Goal: Transaction & Acquisition: Purchase product/service

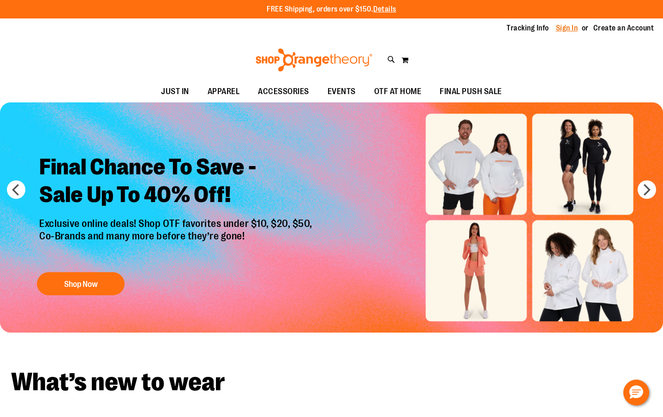
click at [564, 29] on link "Sign In" at bounding box center [567, 28] width 22 height 10
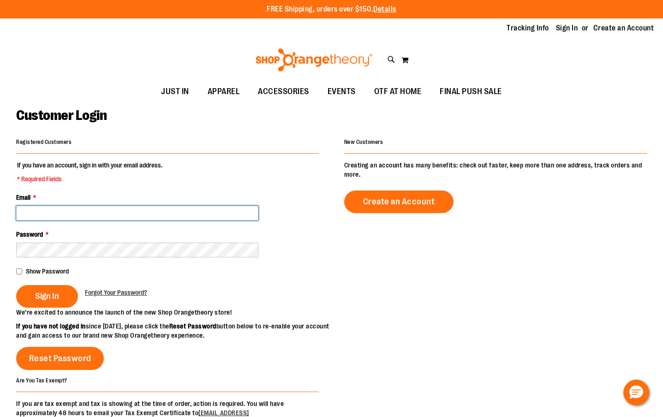
click at [100, 213] on input "Email *" at bounding box center [137, 213] width 242 height 15
type input "**********"
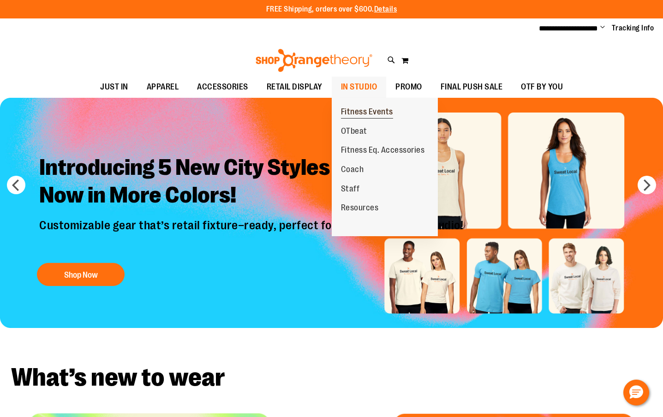
click at [357, 112] on span "Fitness Events" at bounding box center [367, 113] width 52 height 12
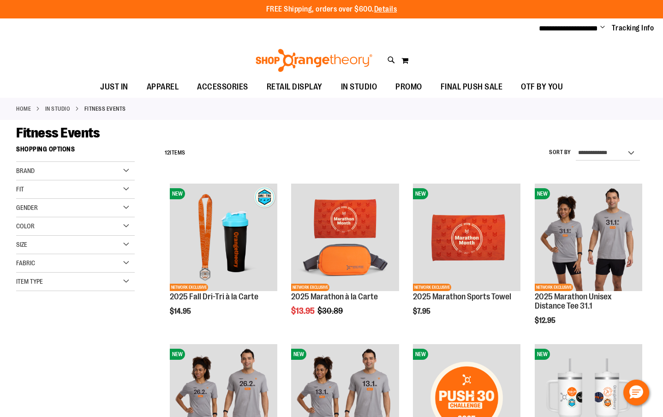
click at [385, 61] on div "Toggle Nav Search Popular Suggestions Advanced Search" at bounding box center [331, 57] width 663 height 37
click at [389, 60] on icon at bounding box center [392, 60] width 8 height 11
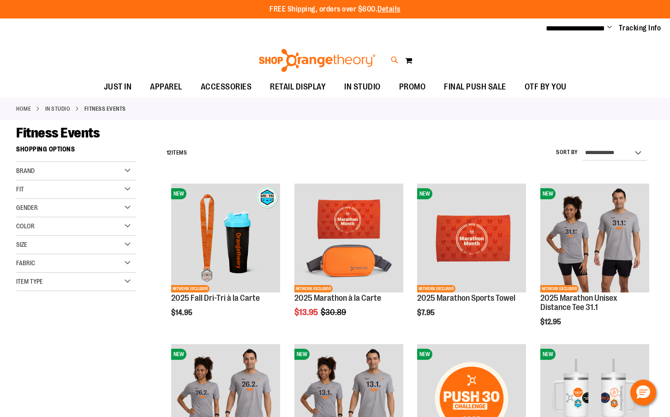
type input "*"
type input "****"
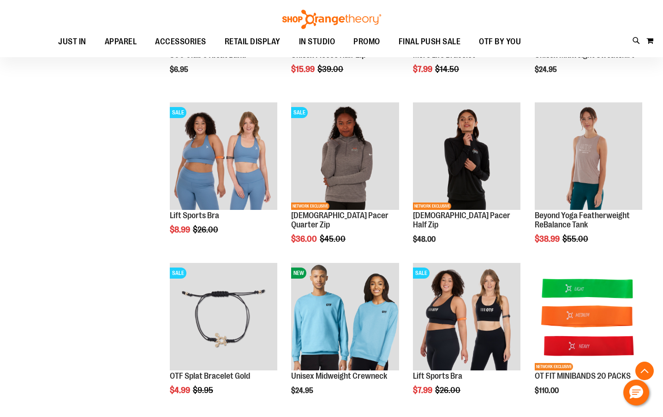
scroll to position [1065, 0]
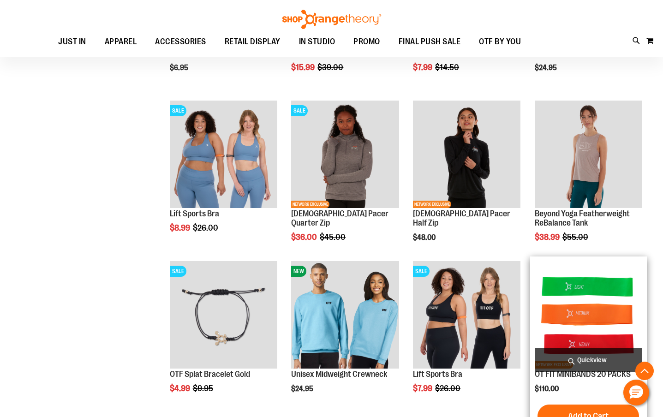
click at [606, 297] on img "product" at bounding box center [589, 315] width 108 height 108
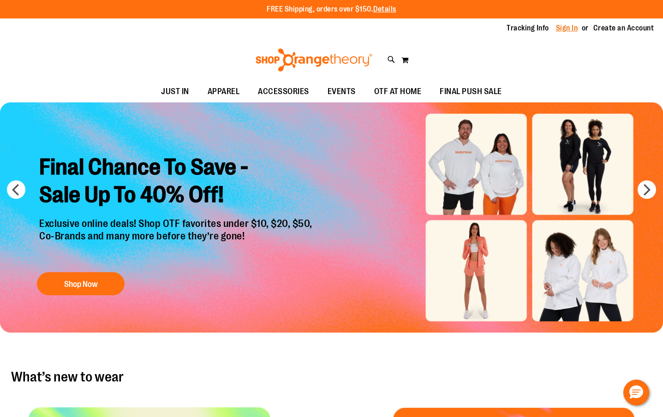
click at [578, 31] on link "Sign In" at bounding box center [567, 28] width 22 height 10
click at [564, 30] on link "Sign In" at bounding box center [567, 28] width 22 height 10
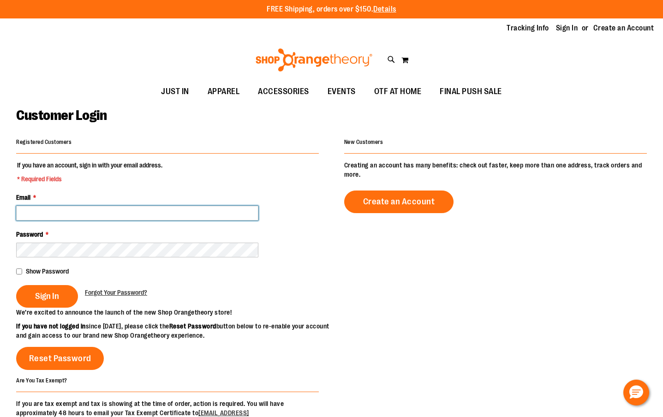
click at [82, 212] on input "Email *" at bounding box center [137, 213] width 242 height 15
type input "**********"
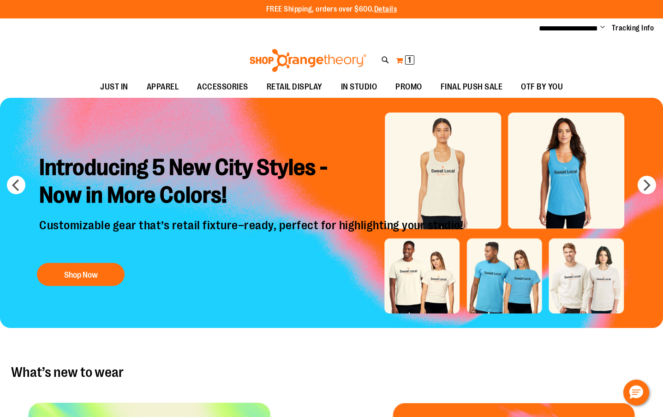
click at [410, 63] on span "1" at bounding box center [409, 59] width 3 height 9
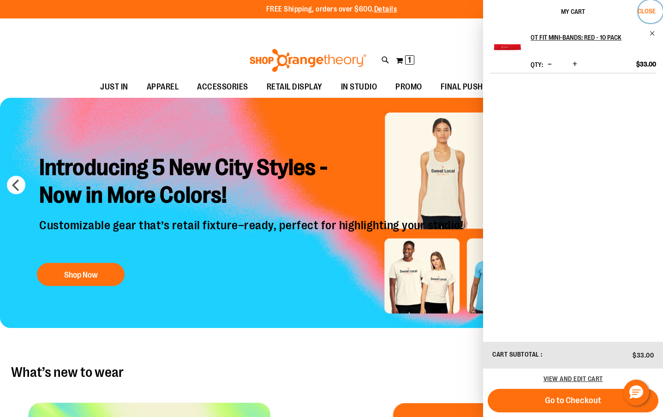
click at [639, 16] on button "Close" at bounding box center [650, 11] width 25 height 23
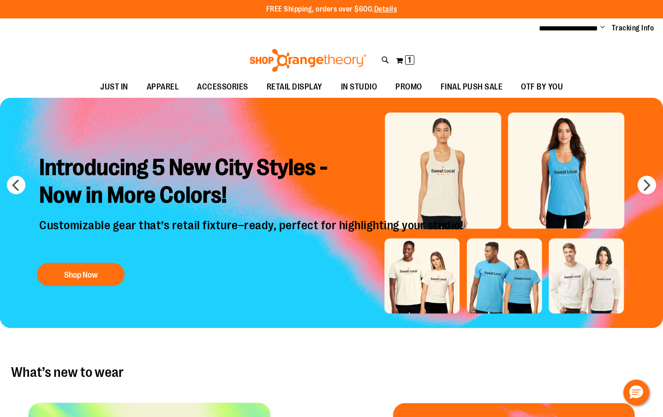
click at [641, 14] on div "FREE Shipping, orders over $600. Details To order the Spring Dri Tri event bund…" at bounding box center [331, 9] width 663 height 18
click at [601, 26] on span "Change" at bounding box center [602, 28] width 5 height 9
click at [412, 60] on span "1 1 items" at bounding box center [409, 59] width 9 height 9
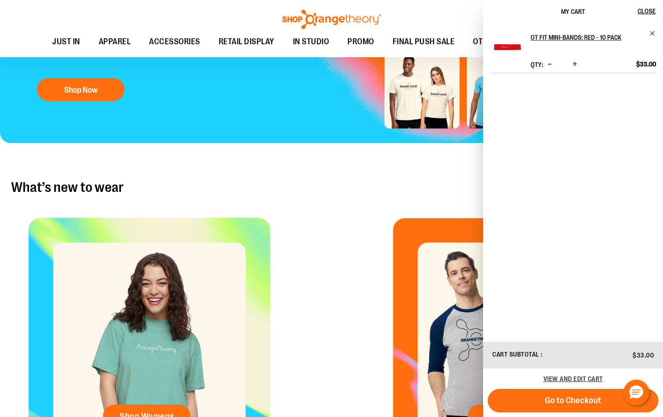
scroll to position [185, 0]
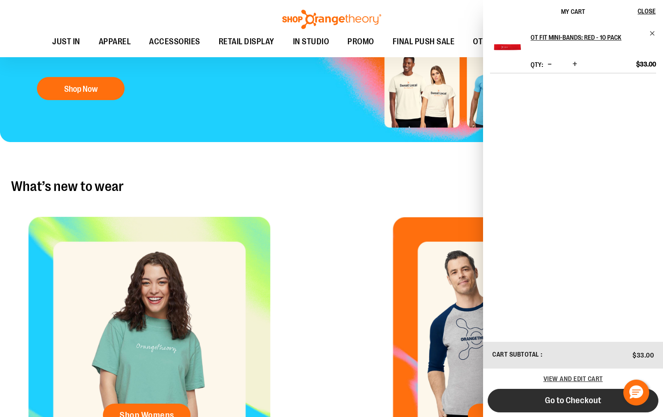
click at [594, 401] on span "Go to Checkout" at bounding box center [573, 401] width 56 height 10
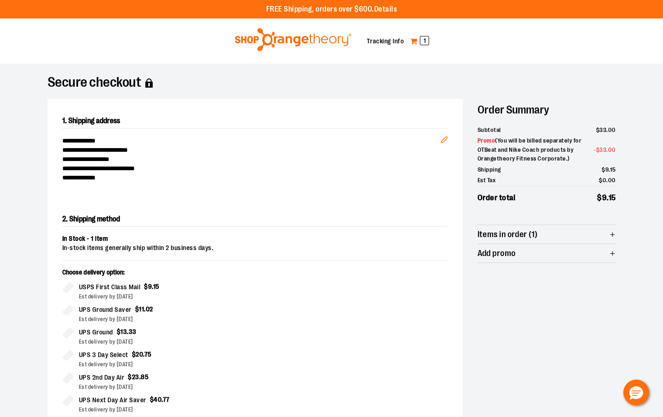
click at [422, 39] on span "1" at bounding box center [424, 40] width 9 height 9
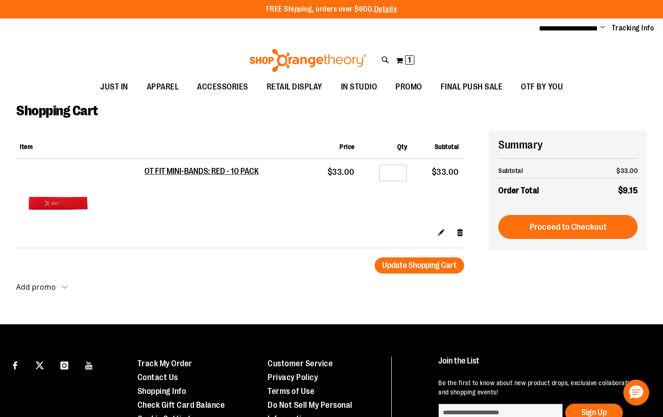
click at [464, 234] on form "Shopping Cart Items Item Price Qty Subtotal OT FIT MINI-BANDS: RED - 10 PACK $3…" at bounding box center [252, 202] width 473 height 143
click at [460, 234] on link "Remove item" at bounding box center [460, 233] width 8 height 10
